Goal: Check status: Check status

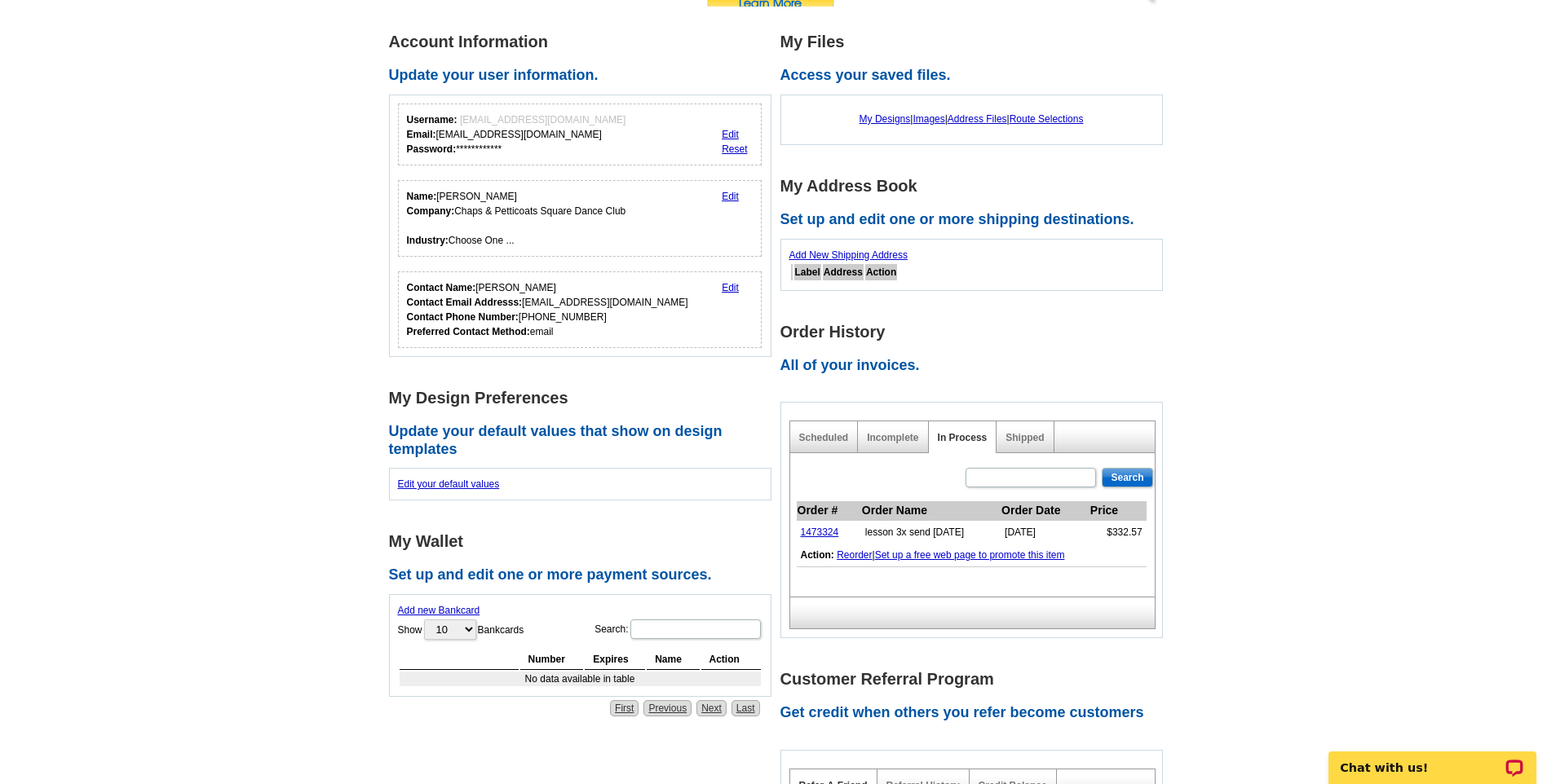
scroll to position [244, 0]
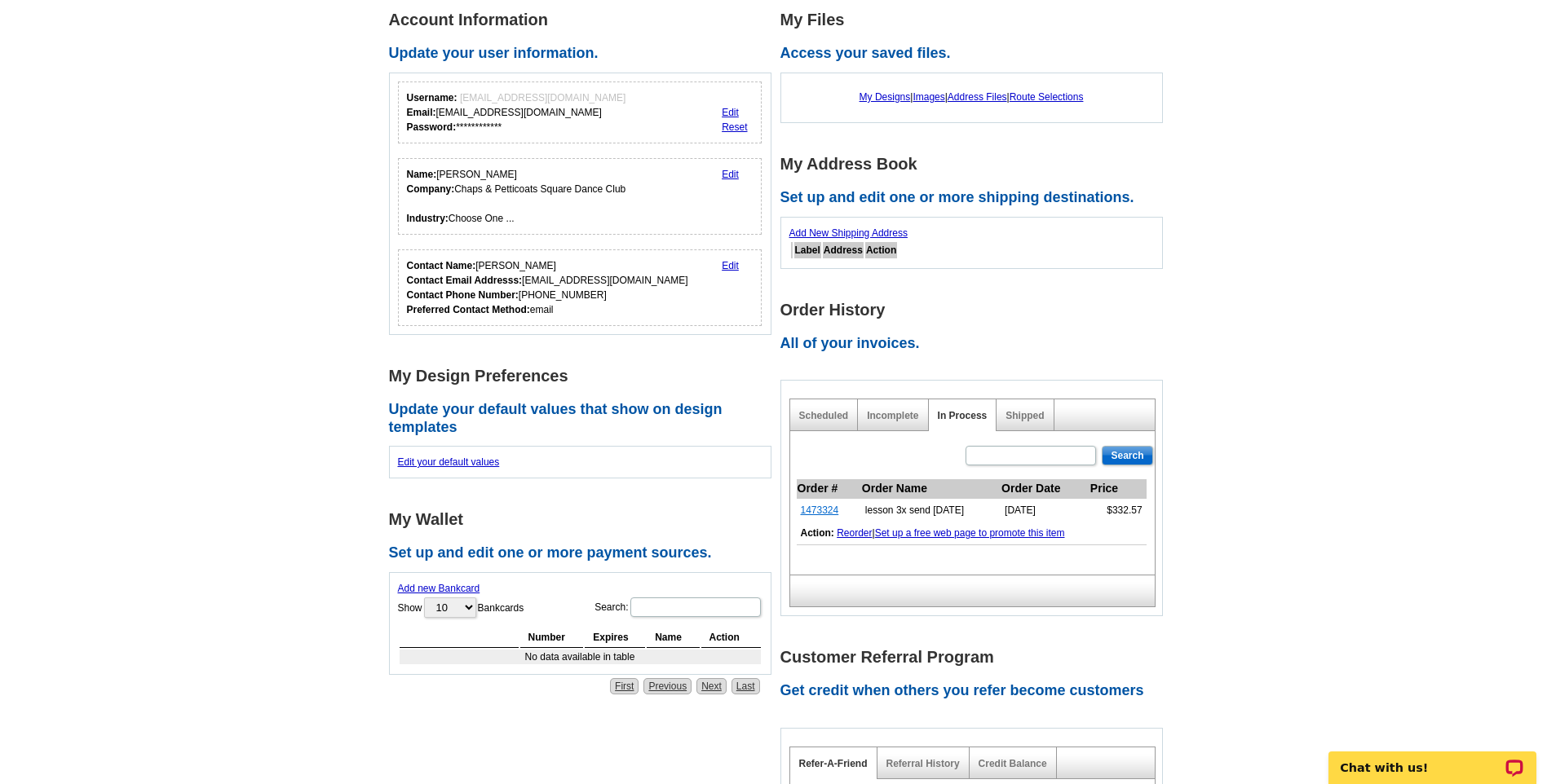
click at [826, 511] on link "1473324" at bounding box center [819, 510] width 38 height 11
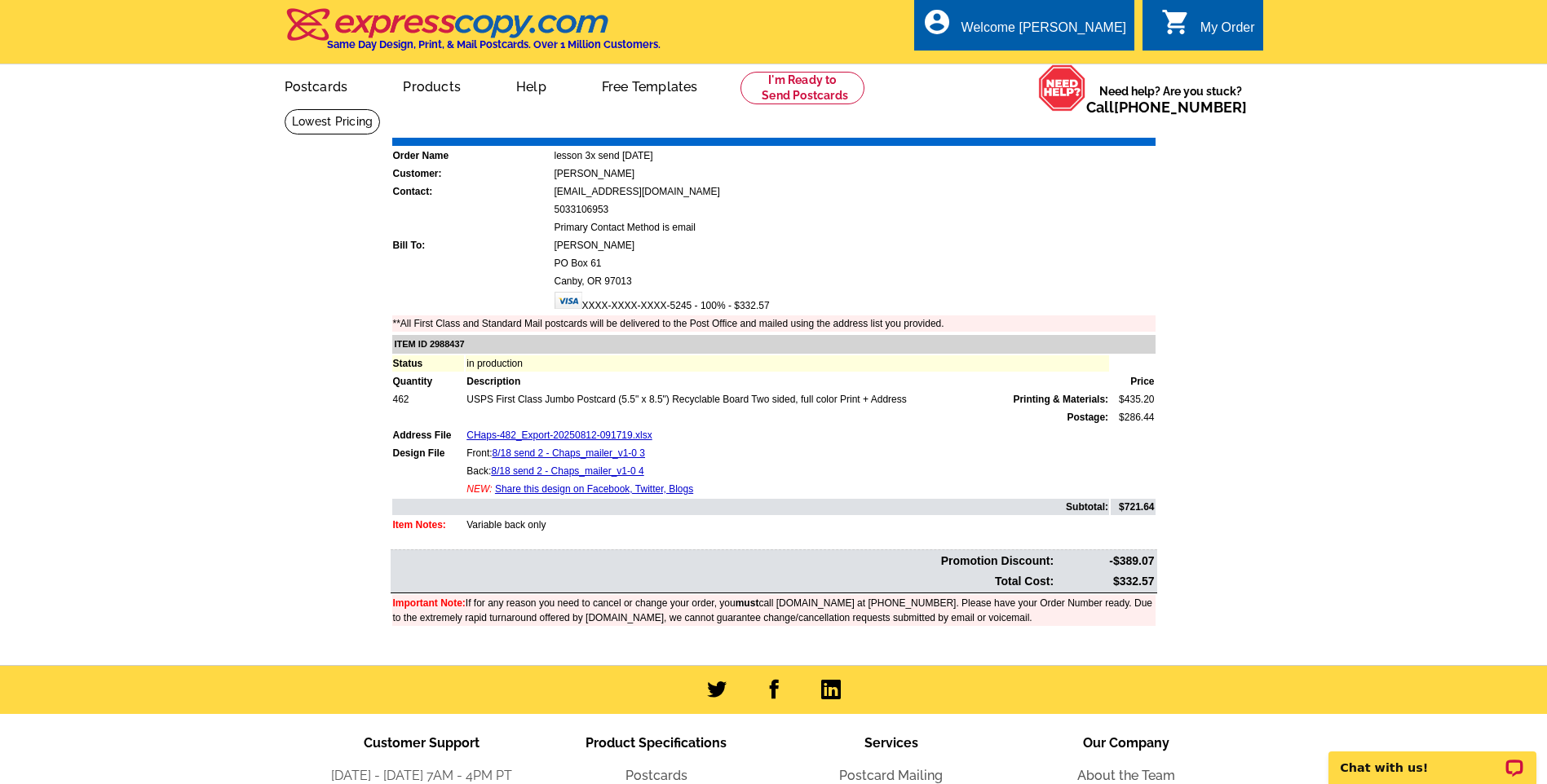
click at [1113, 125] on link "Print Invoice" at bounding box center [1114, 126] width 85 height 14
click at [1205, 16] on div "0 shopping_cart My Order" at bounding box center [1202, 25] width 120 height 51
click at [1215, 24] on div "My Order" at bounding box center [1228, 32] width 55 height 23
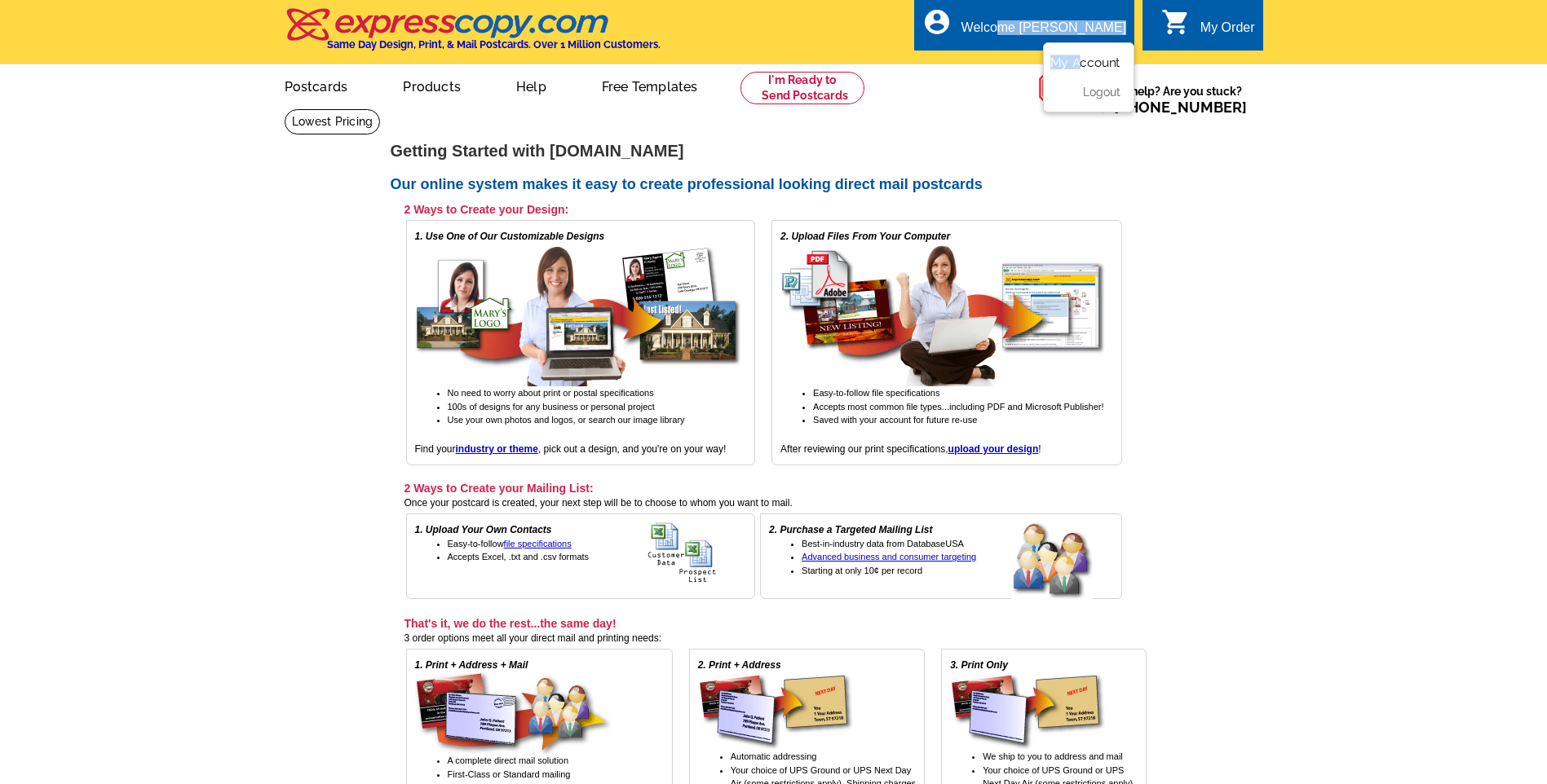
drag, startPoint x: 1079, startPoint y: 19, endPoint x: 1077, endPoint y: 63, distance: 44.0
click at [1077, 50] on div "account_circle Welcome Vicki My Account Logout" at bounding box center [1024, 25] width 220 height 51
click at [1077, 63] on link "My Account" at bounding box center [1086, 63] width 71 height 15
click at [1093, 63] on link "My Account" at bounding box center [1086, 63] width 71 height 15
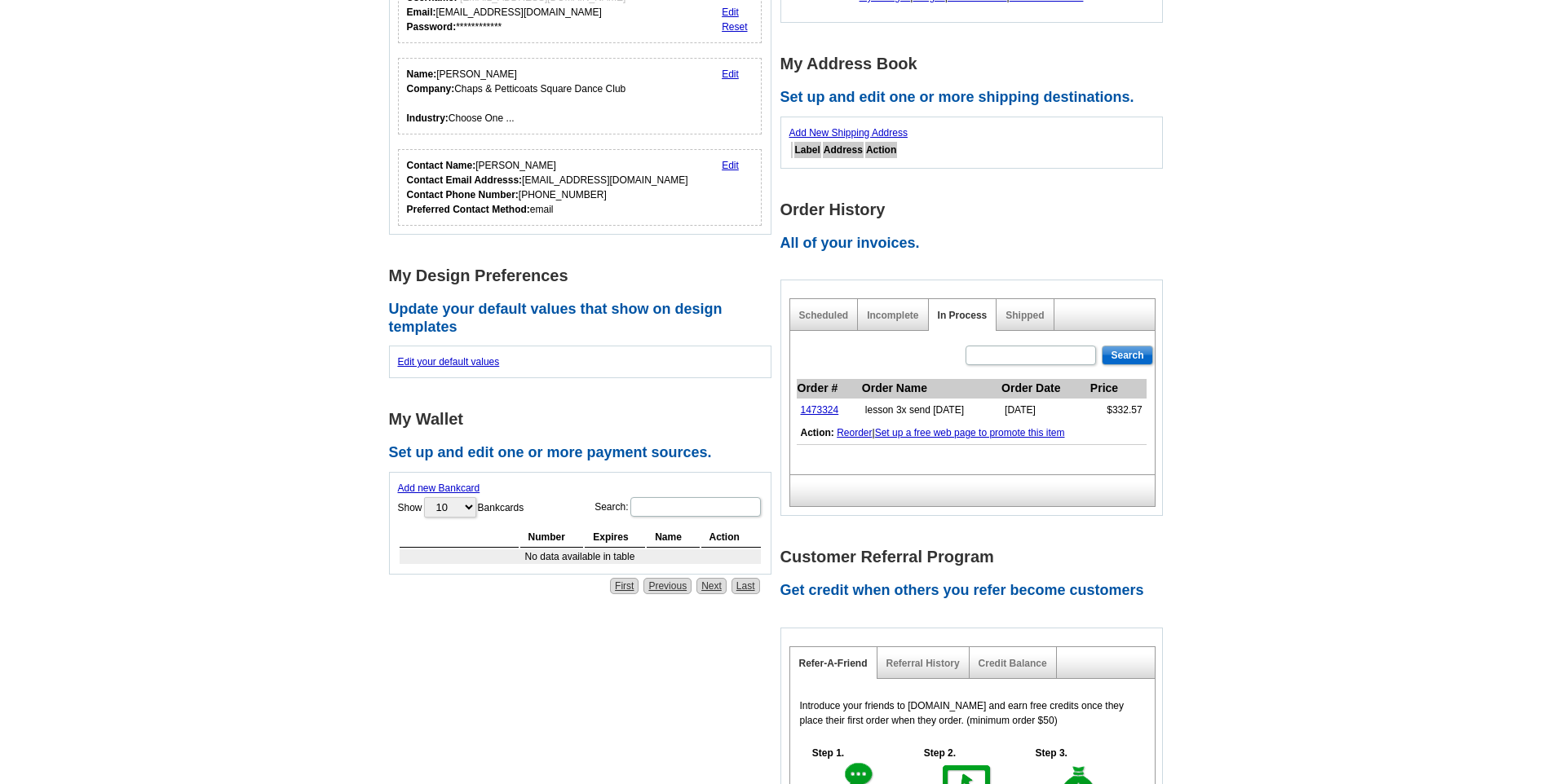
scroll to position [244, 0]
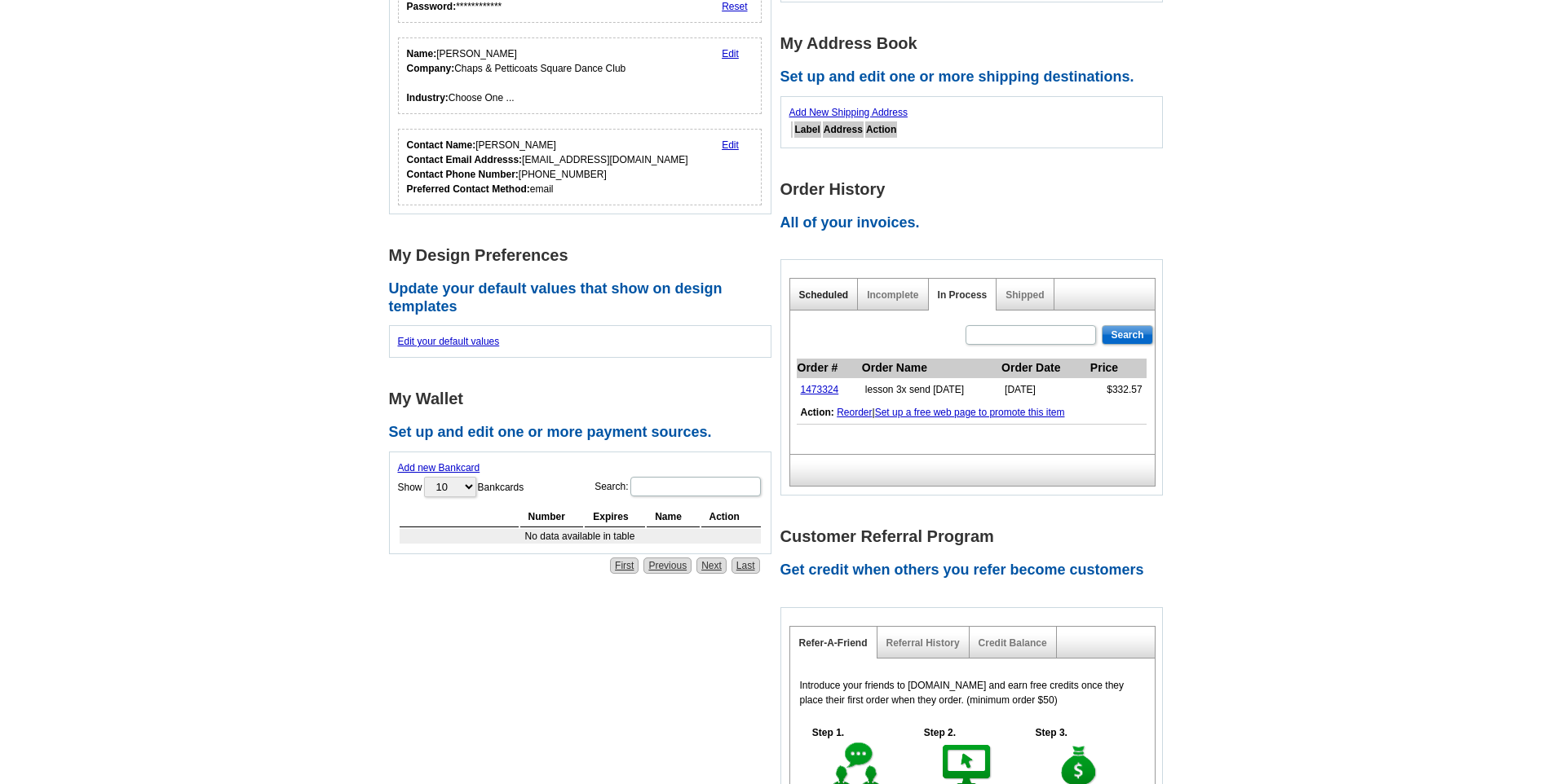
click at [831, 297] on link "Scheduled" at bounding box center [824, 295] width 49 height 11
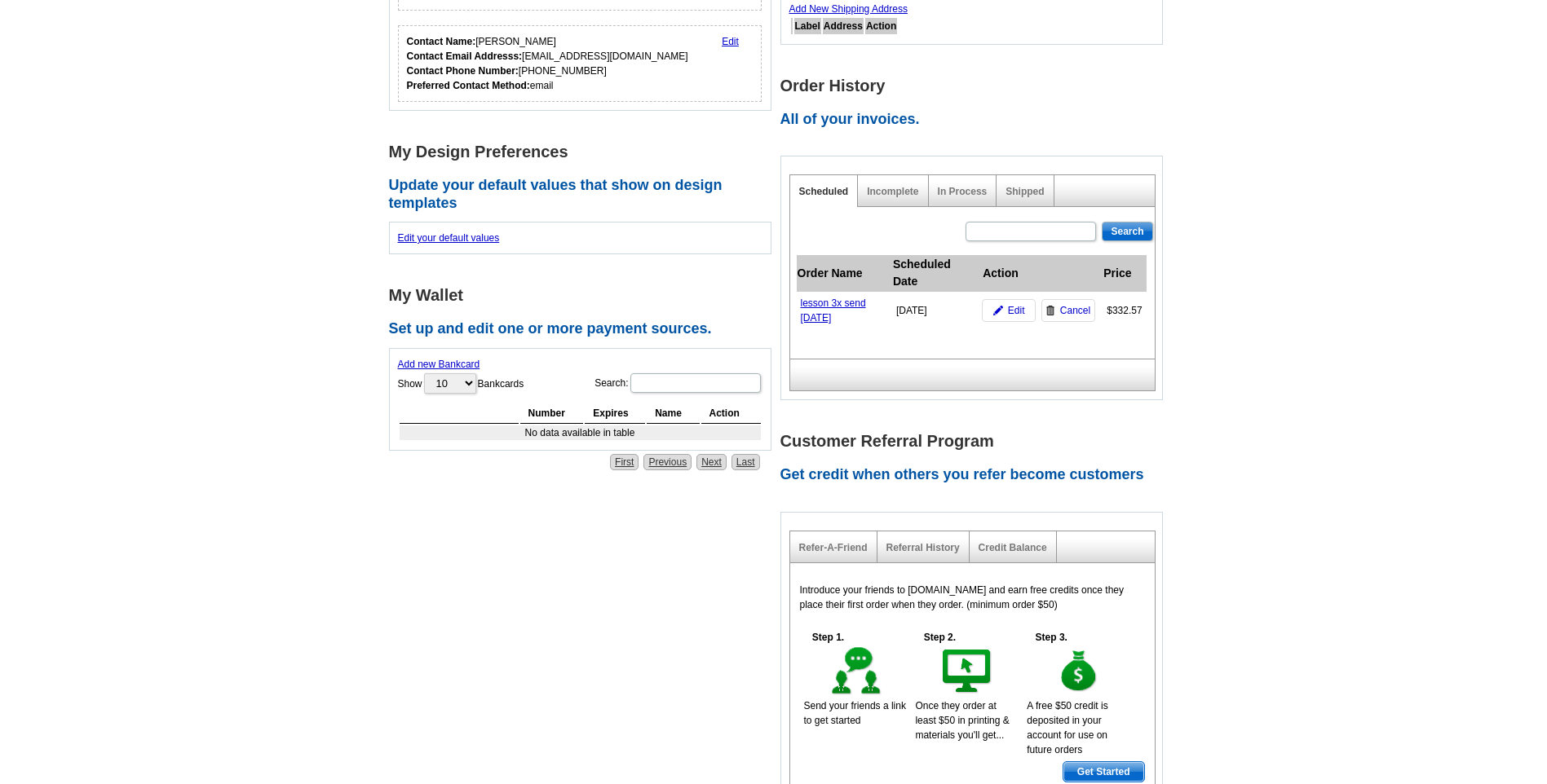
scroll to position [407, 0]
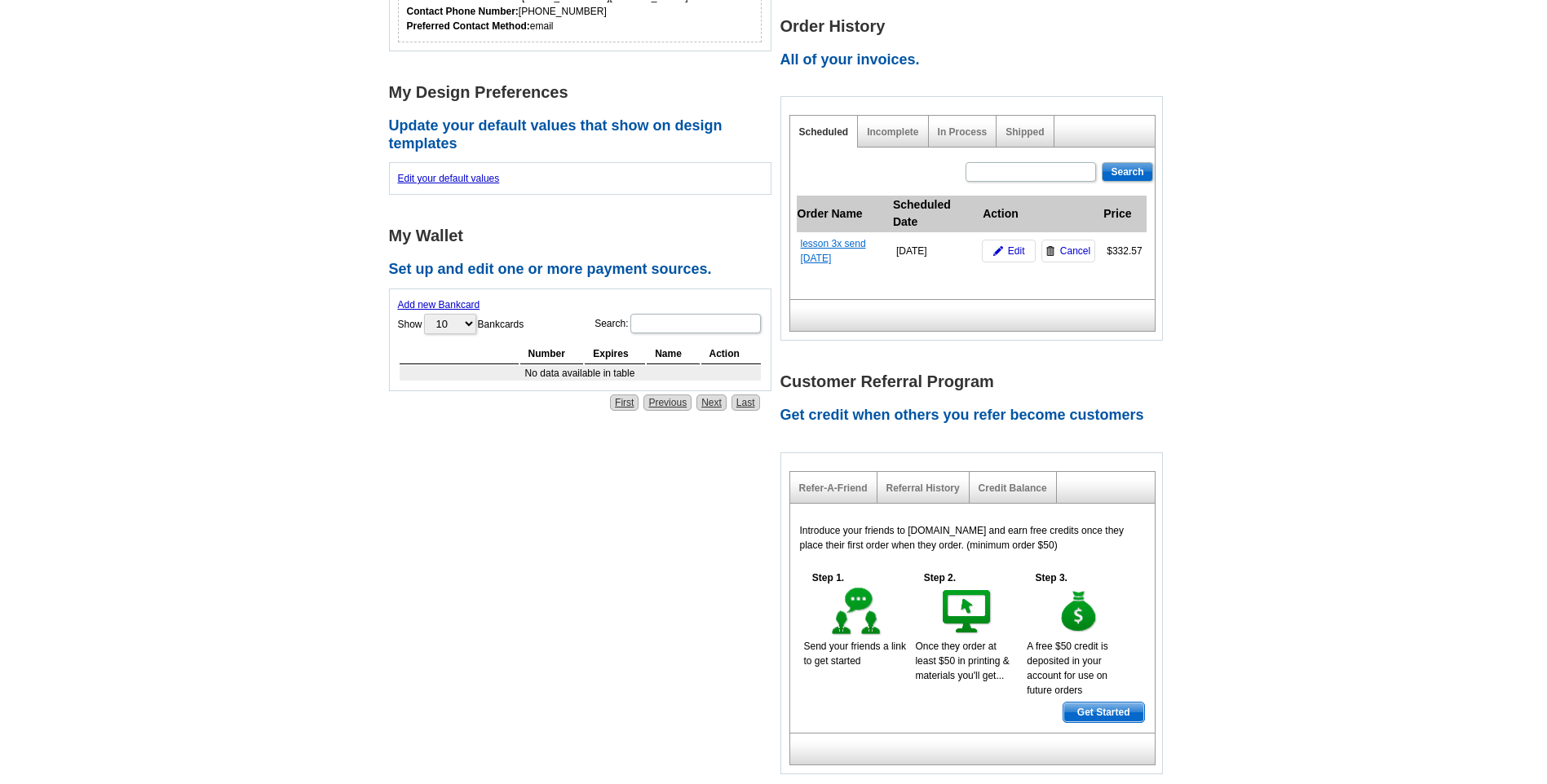
click at [812, 243] on link "lesson 3x send [DATE]" at bounding box center [833, 251] width 65 height 26
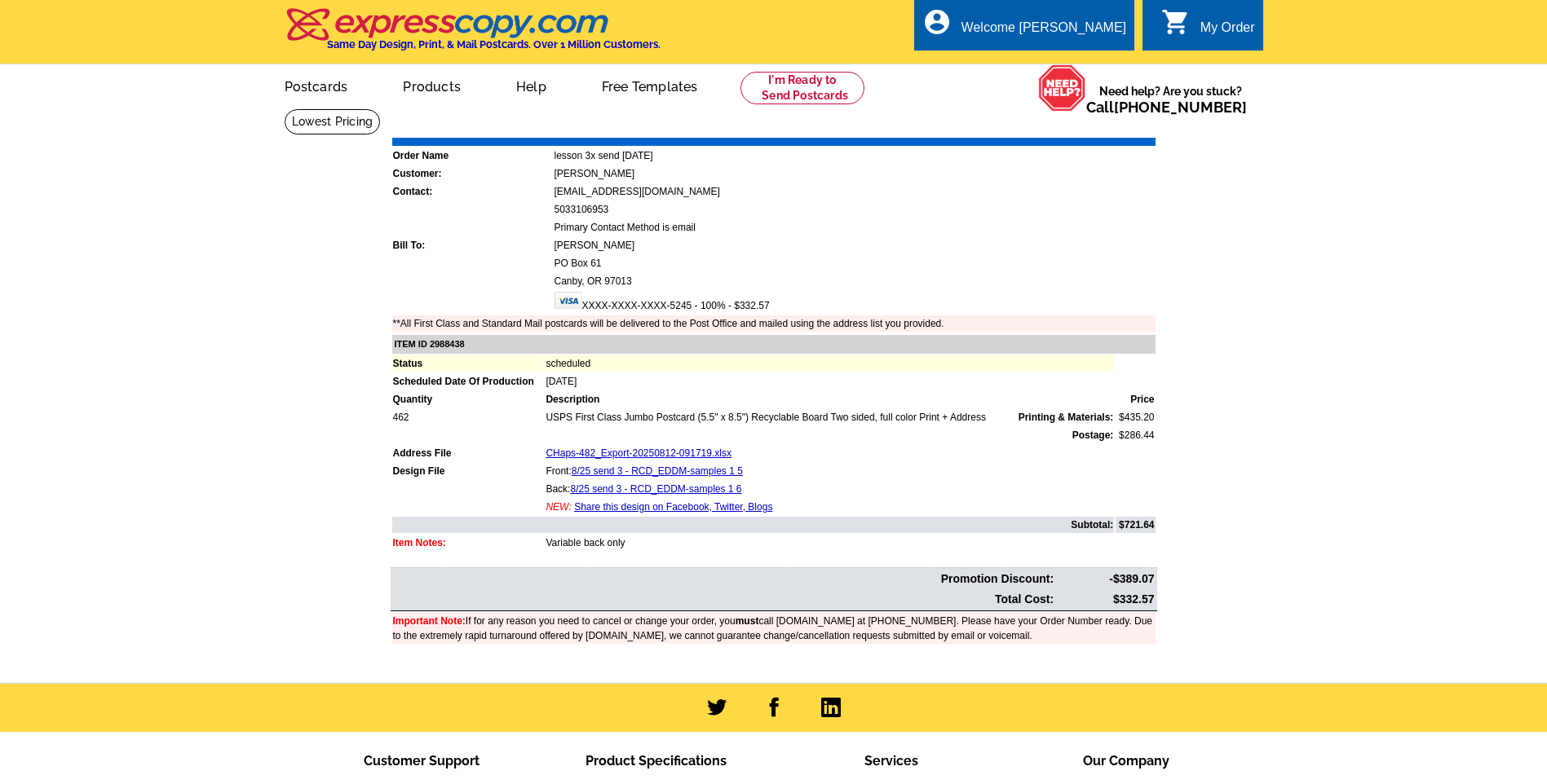
drag, startPoint x: 1109, startPoint y: 126, endPoint x: 123, endPoint y: 688, distance: 1134.9
click at [1109, 126] on link "Print Invoice" at bounding box center [1114, 126] width 85 height 14
click at [1095, 92] on link "Logout" at bounding box center [1099, 92] width 41 height 15
